Goal: Transaction & Acquisition: Purchase product/service

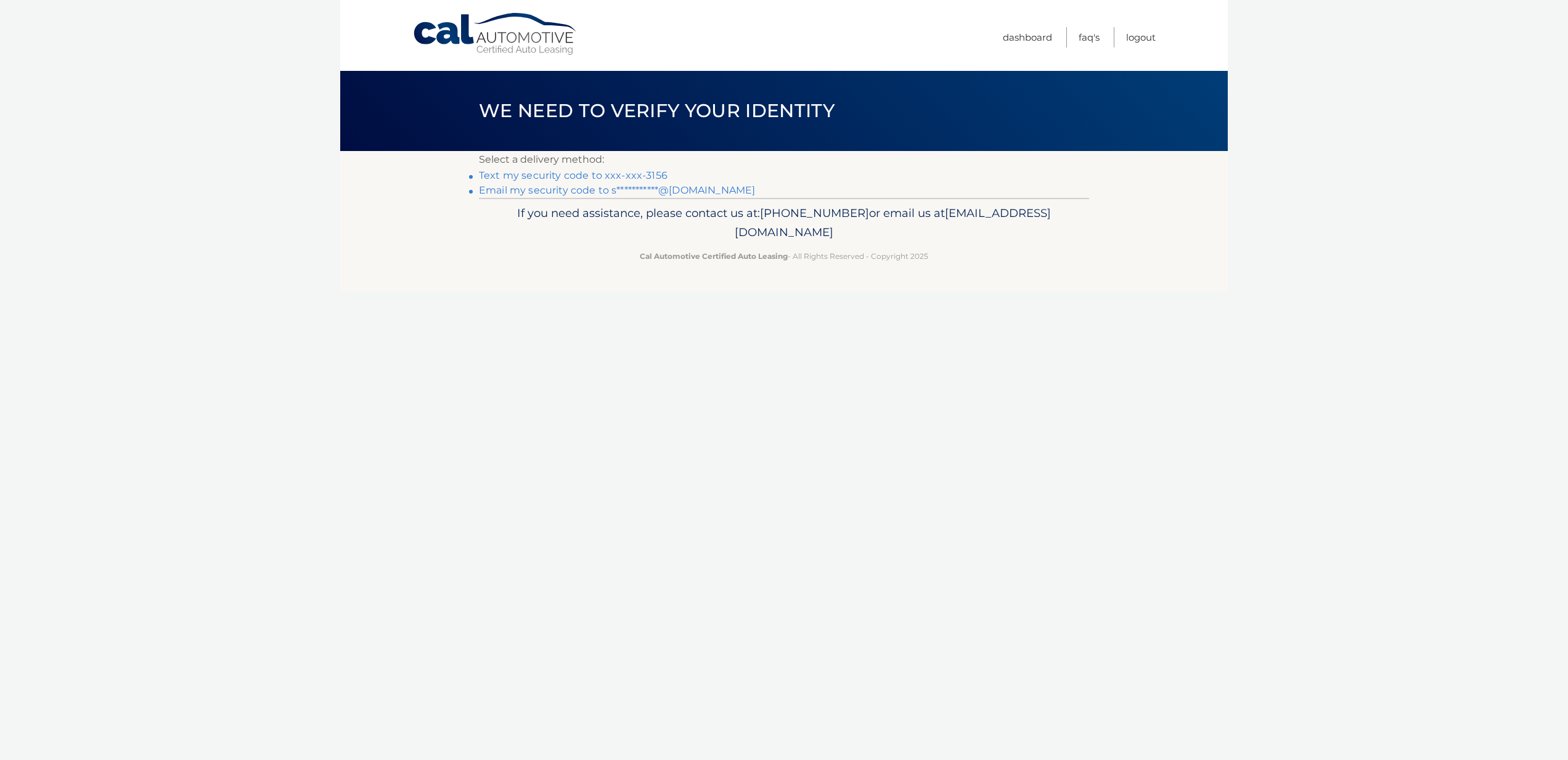
click at [523, 176] on link "Text my security code to xxx-xxx-3156" at bounding box center [573, 175] width 188 height 12
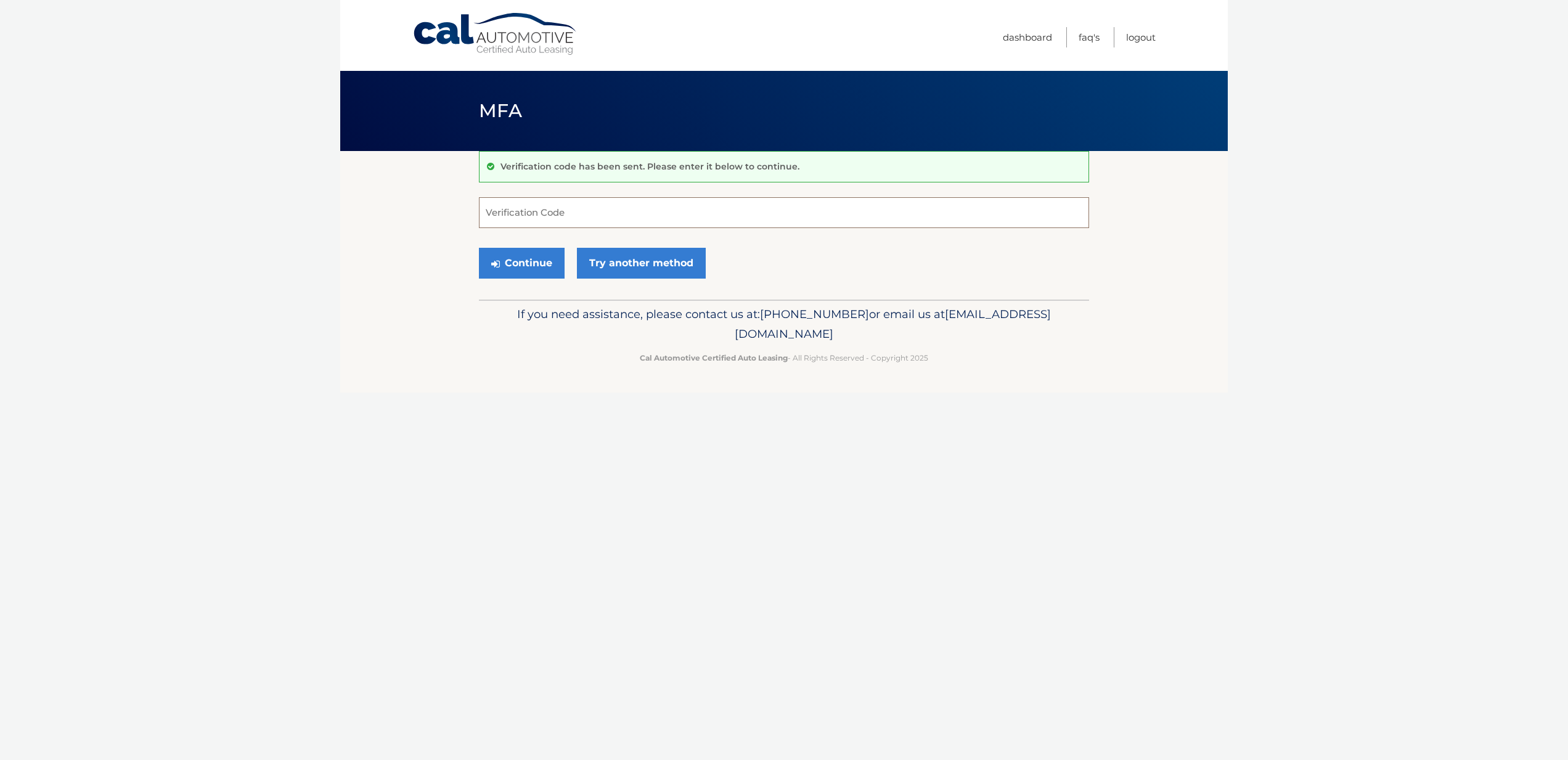
click at [494, 210] on input "Verification Code" at bounding box center [784, 213] width 610 height 31
type input "873415"
click at [513, 263] on button "Continue" at bounding box center [521, 263] width 86 height 31
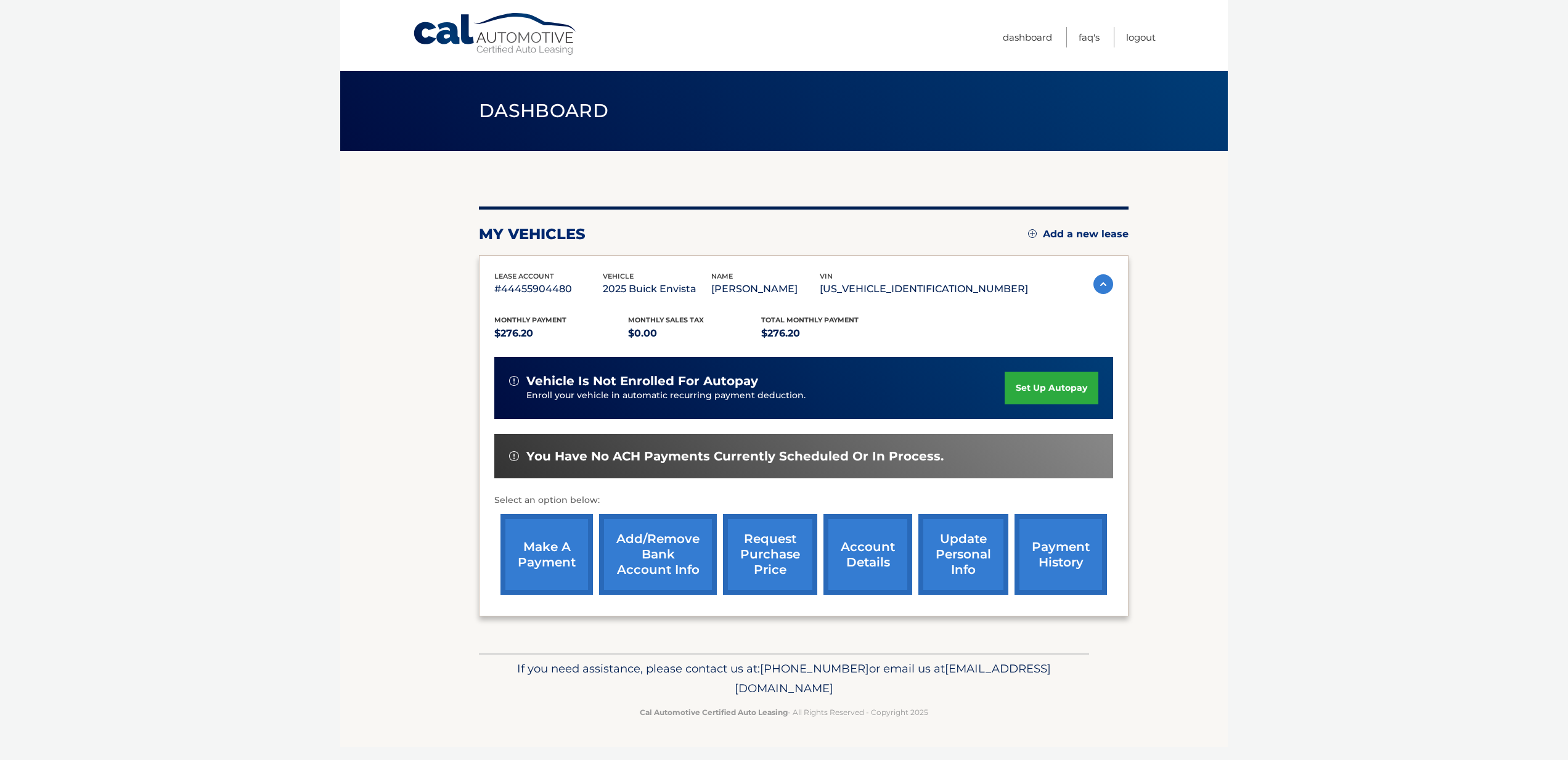
click at [538, 555] on link "make a payment" at bounding box center [546, 554] width 92 height 81
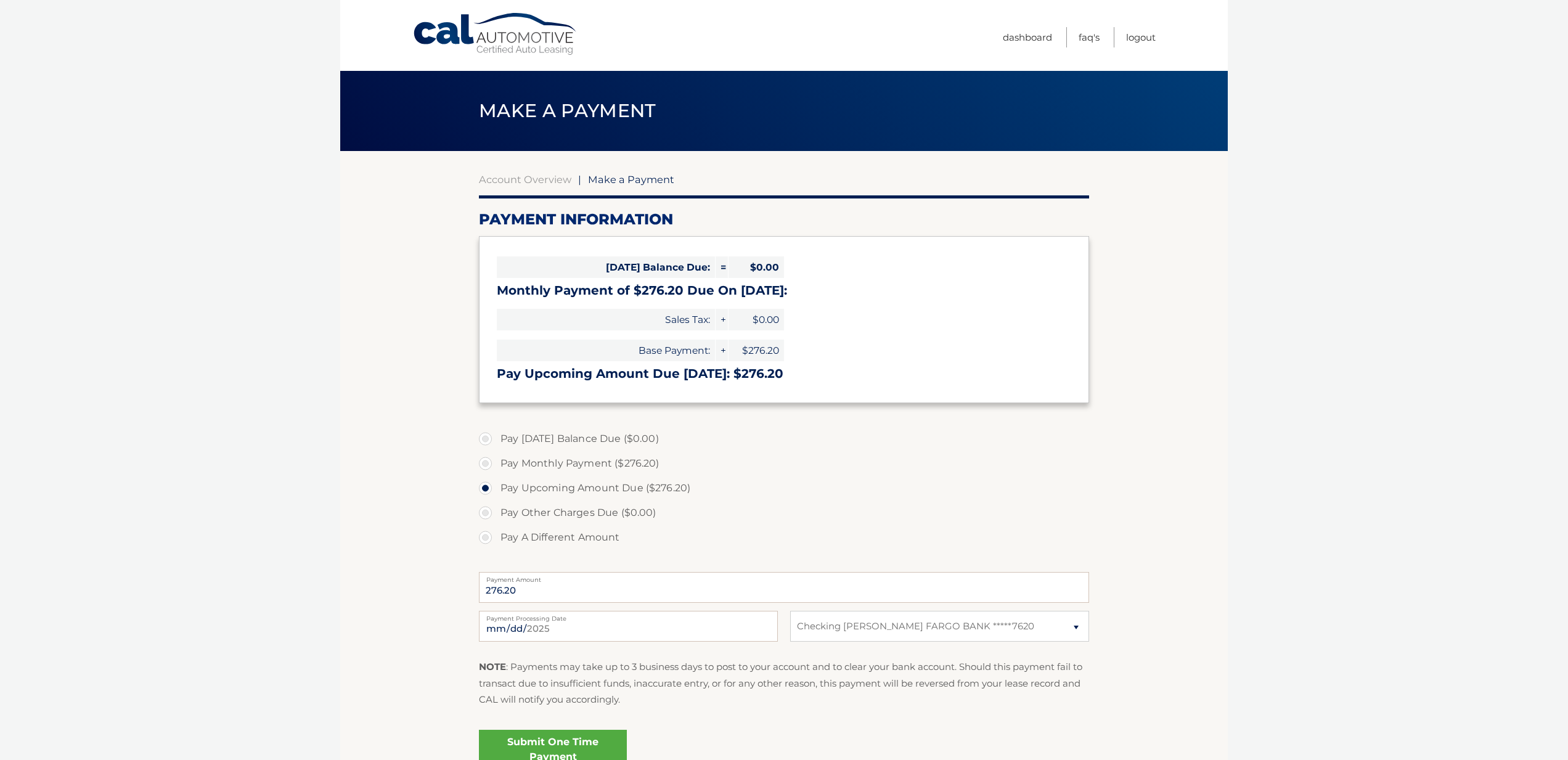
select select "OTBkNWY3MzktZDMxMi00MGE1LTg1ZjctYzk3NWNjZjMzMDkx"
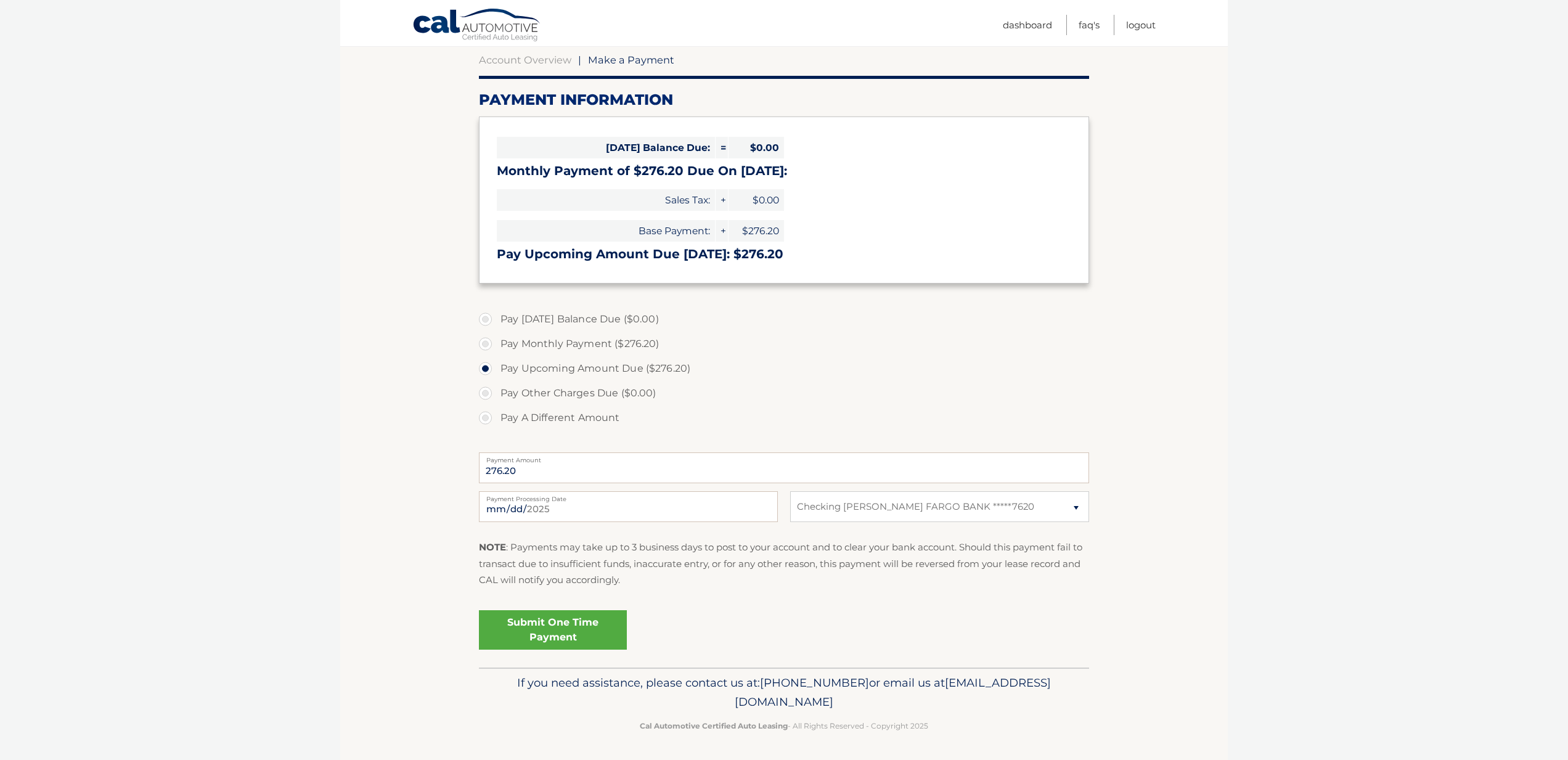
scroll to position [120, 0]
click at [562, 636] on link "Submit One Time Payment" at bounding box center [552, 630] width 147 height 40
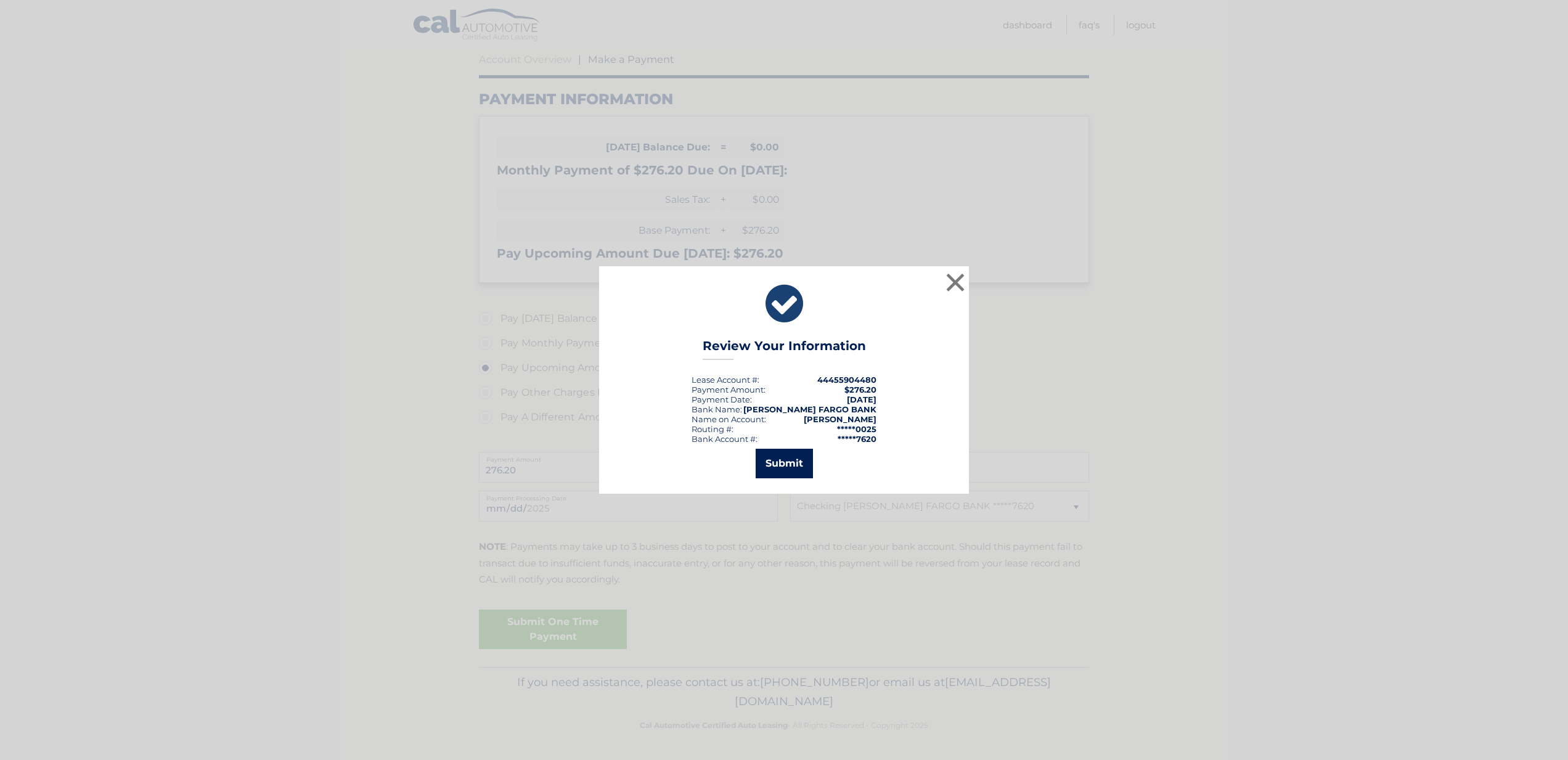
drag, startPoint x: 780, startPoint y: 459, endPoint x: 780, endPoint y: 469, distance: 10.0
click at [780, 459] on button "Submit" at bounding box center [784, 463] width 57 height 30
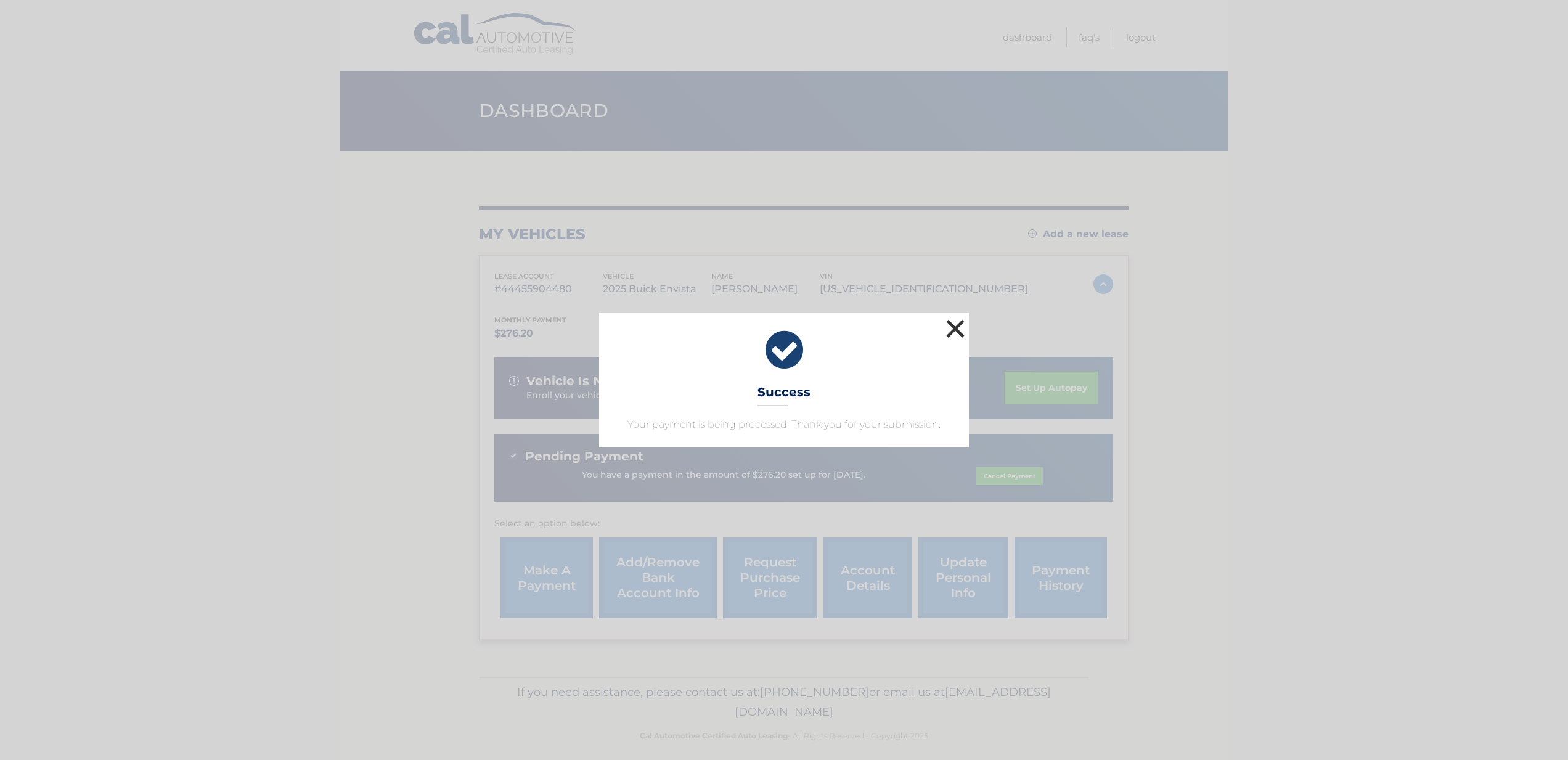
click at [953, 331] on button "×" at bounding box center [955, 328] width 24 height 24
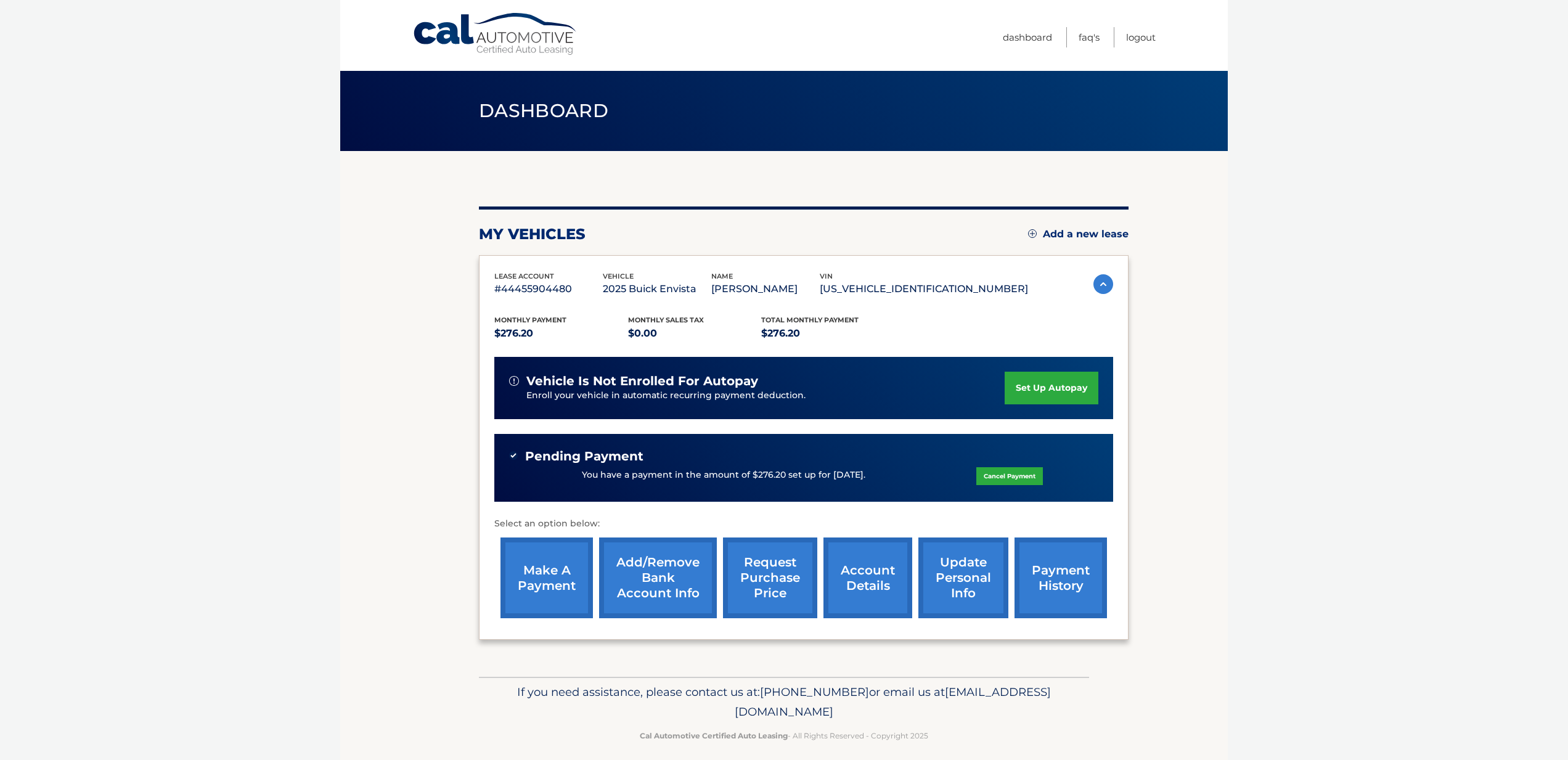
click at [1054, 586] on link "payment history" at bounding box center [1060, 577] width 92 height 81
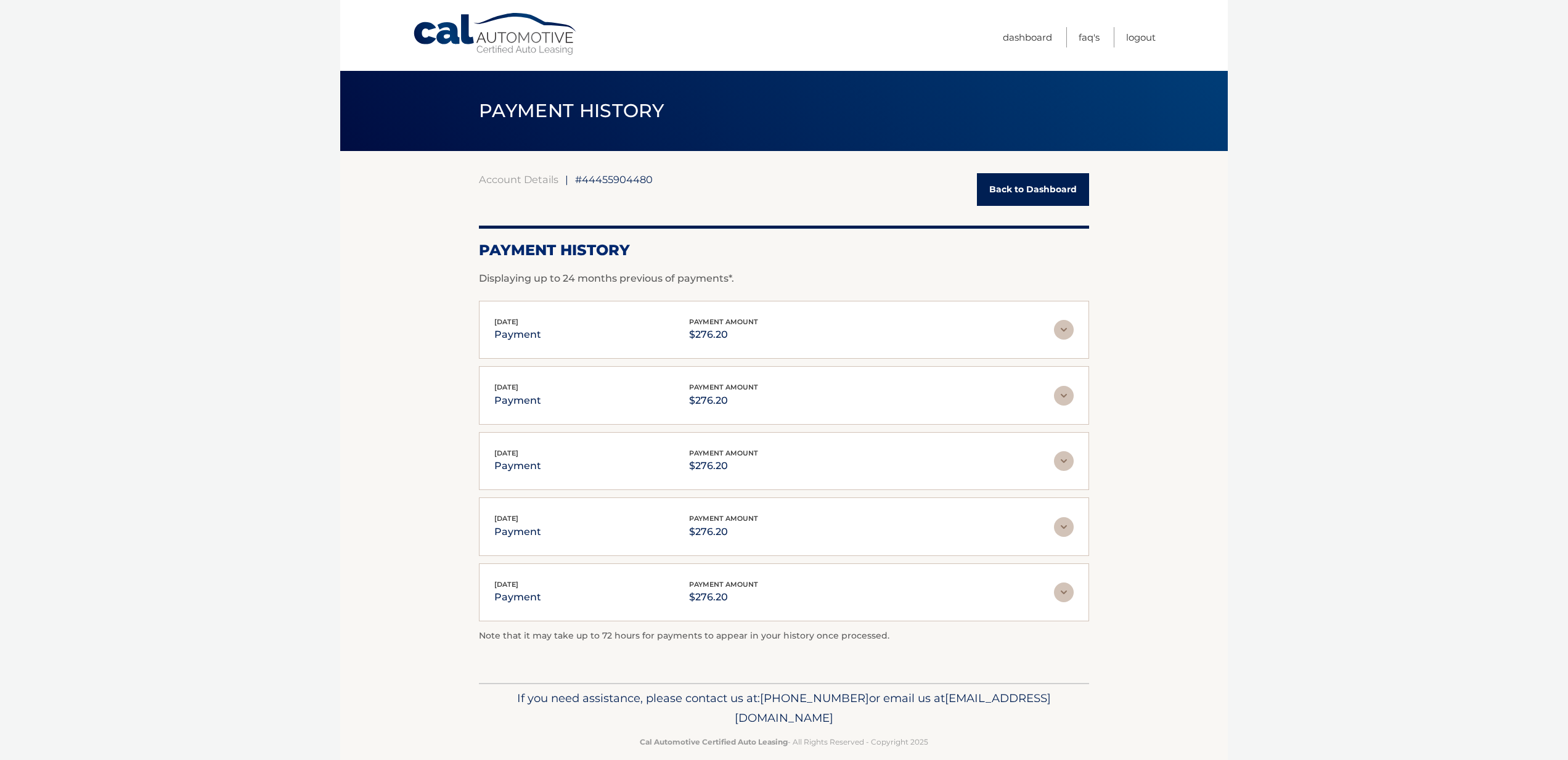
click at [1066, 328] on img at bounding box center [1064, 330] width 20 height 20
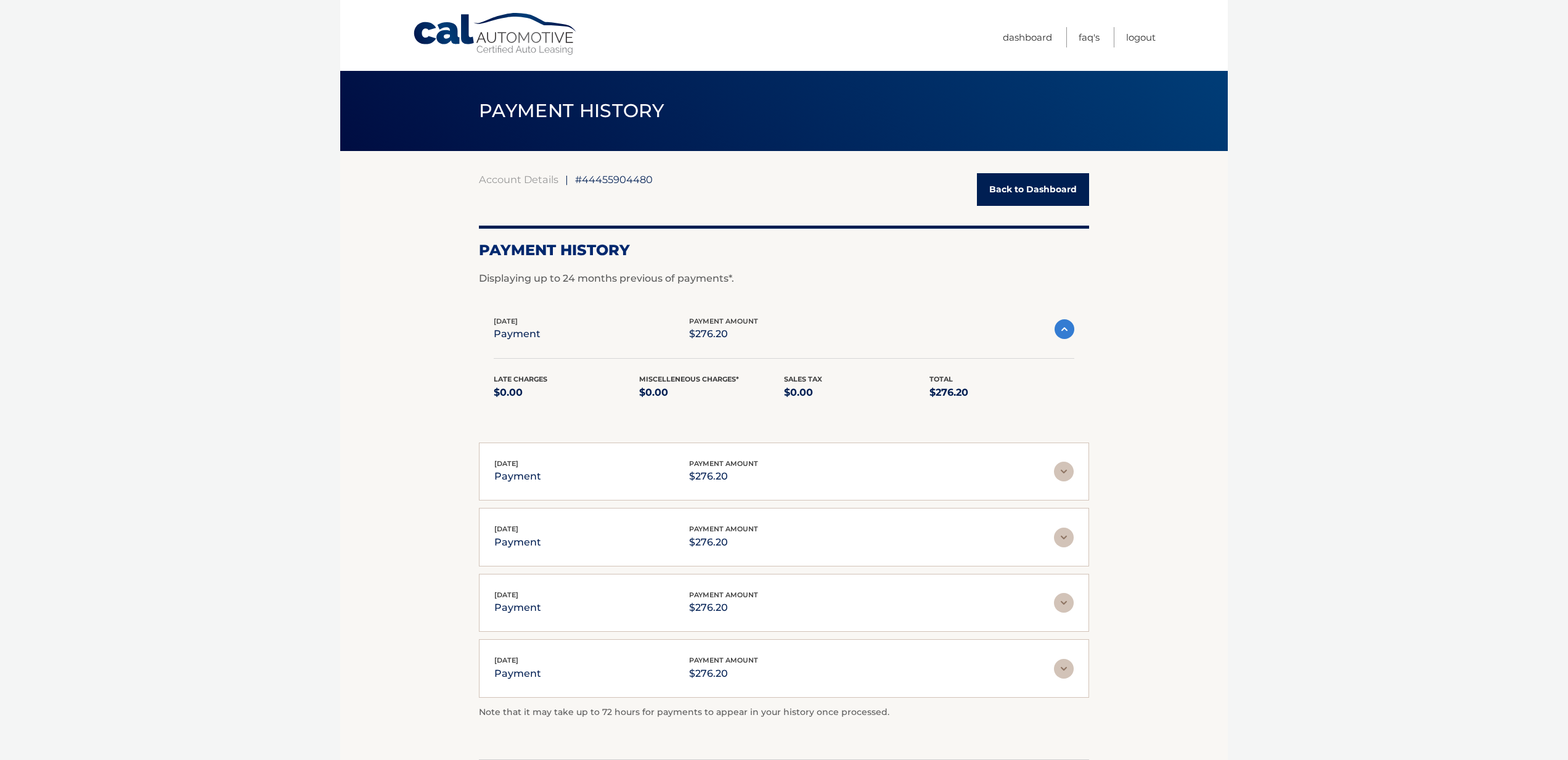
click at [1066, 329] on img at bounding box center [1064, 329] width 20 height 20
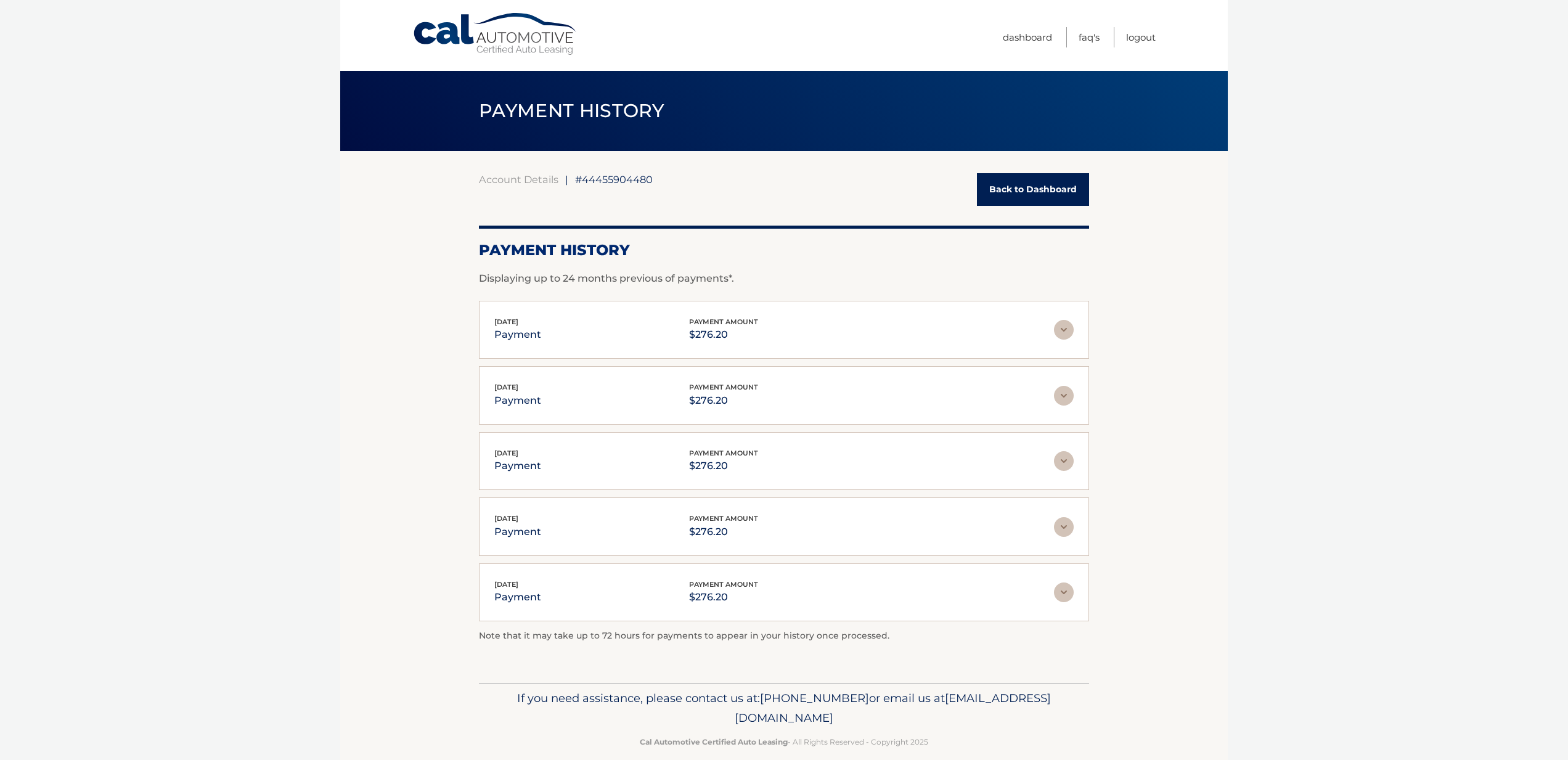
scroll to position [14, 0]
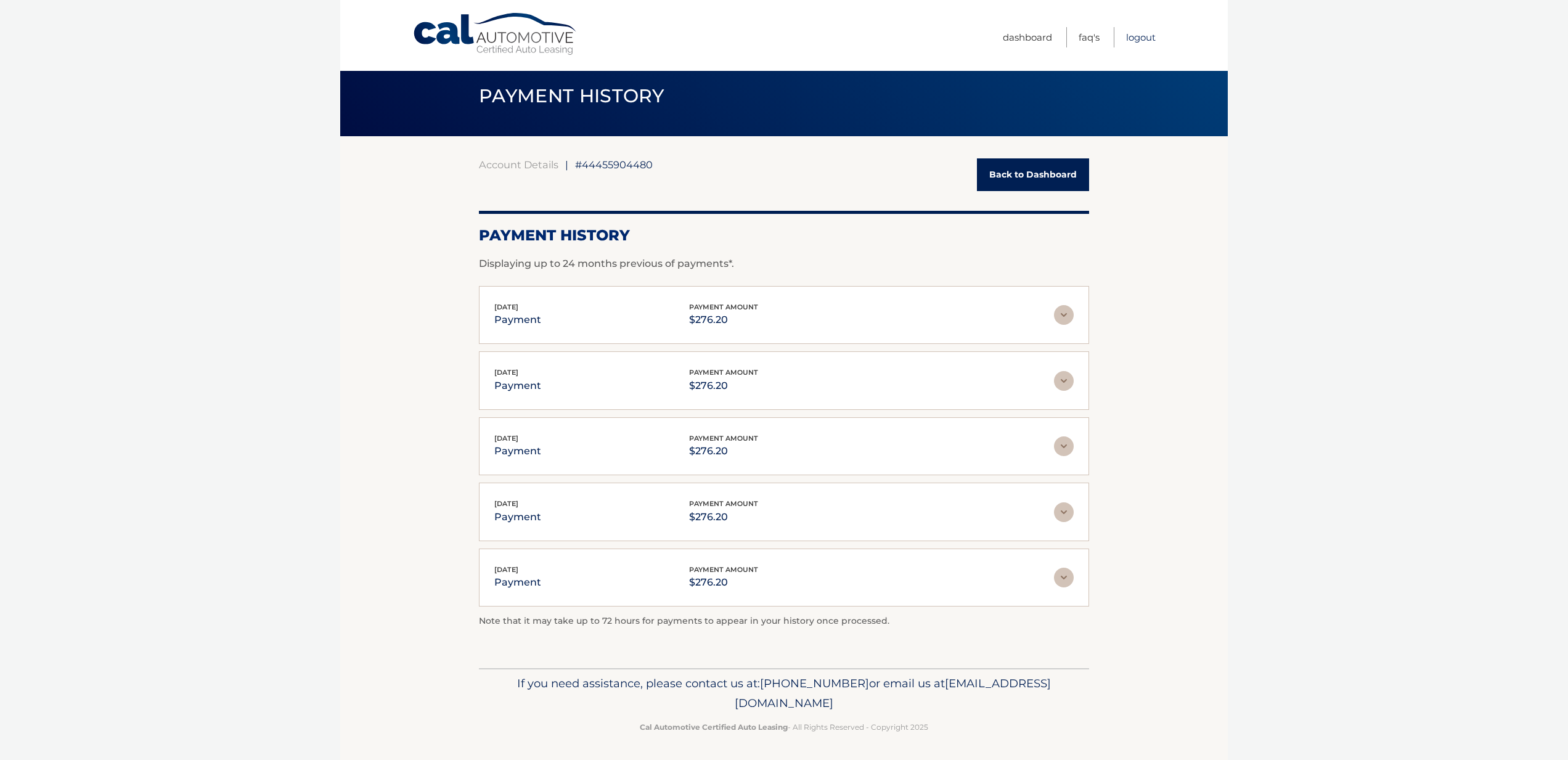
click at [1132, 40] on link "Logout" at bounding box center [1141, 37] width 30 height 20
